Goal: Transaction & Acquisition: Subscribe to service/newsletter

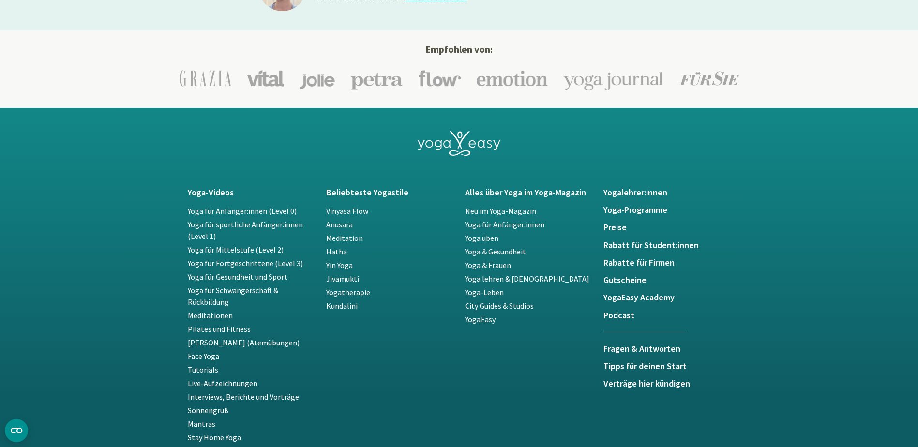
scroll to position [1646, 0]
click at [631, 206] on h5 "Yoga-Programme" at bounding box center [667, 210] width 127 height 10
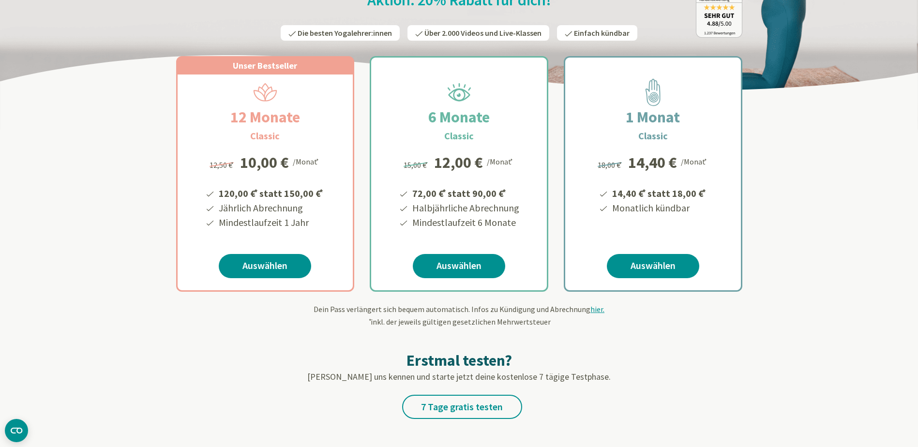
scroll to position [145, 0]
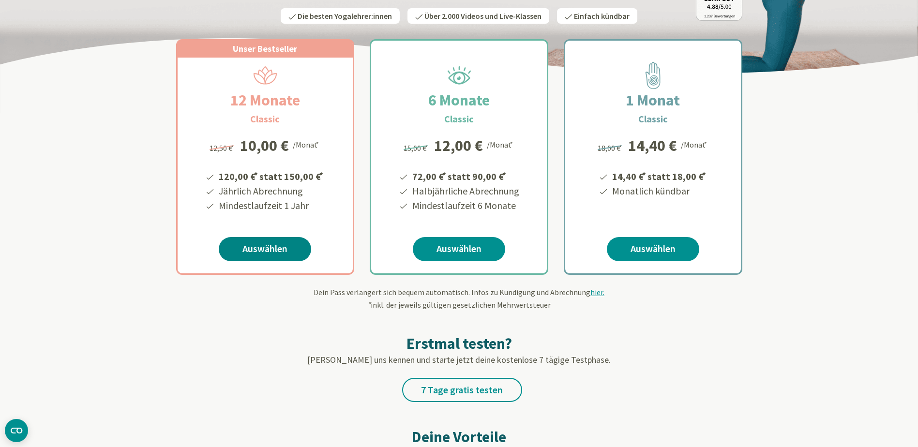
click at [281, 256] on link "Auswählen" at bounding box center [265, 249] width 92 height 24
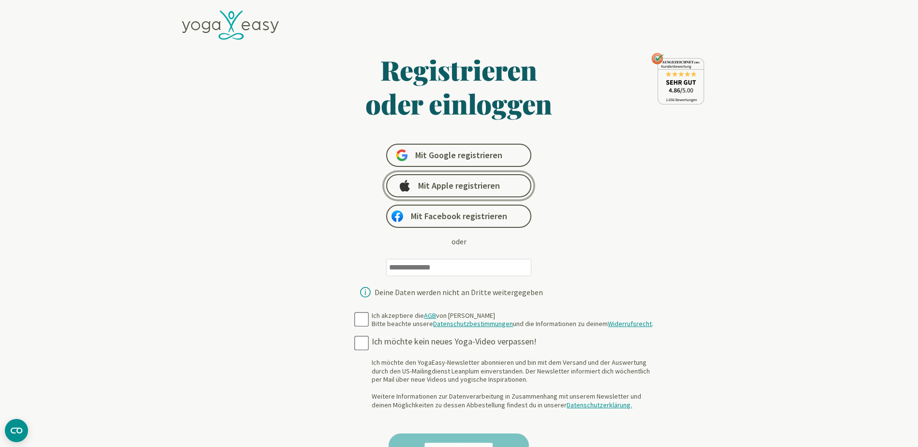
click at [464, 187] on span "Mit Apple registrieren" at bounding box center [459, 186] width 82 height 12
click at [251, 29] on icon at bounding box center [230, 26] width 97 height 30
